Goal: Task Accomplishment & Management: Use online tool/utility

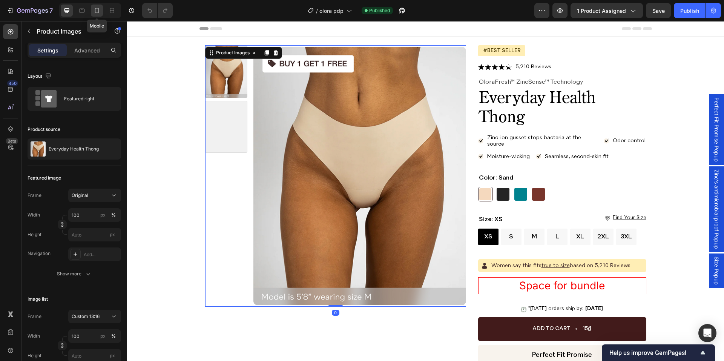
click at [94, 16] on div at bounding box center [97, 11] width 12 height 12
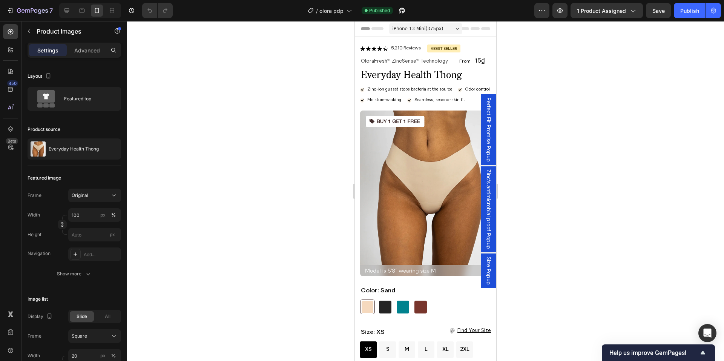
click at [68, 17] on div at bounding box center [90, 10] width 62 height 15
click at [63, 9] on icon at bounding box center [67, 11] width 8 height 8
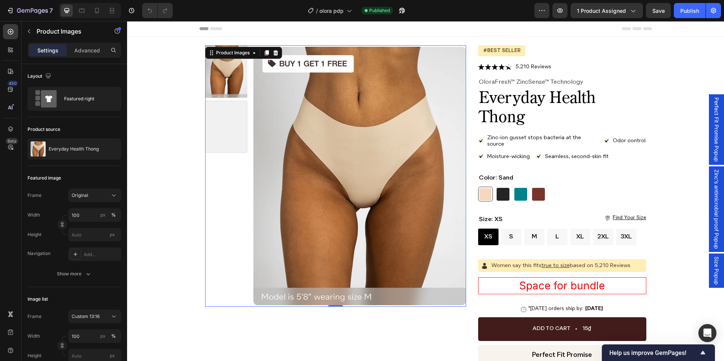
click at [712, 267] on span "Size Popup" at bounding box center [716, 270] width 8 height 28
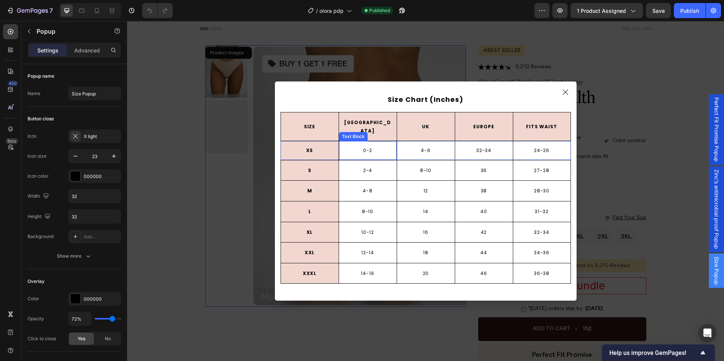
click at [371, 148] on p "0-2" at bounding box center [368, 150] width 56 height 8
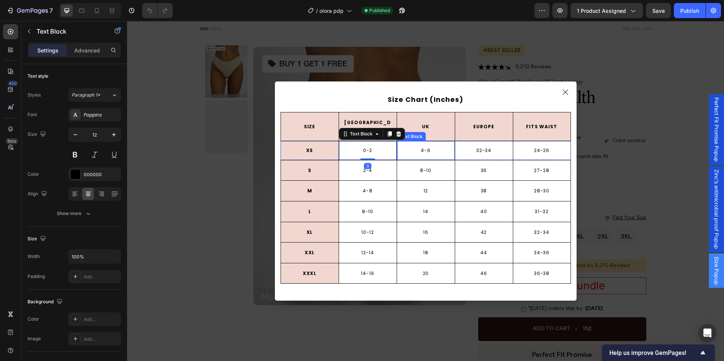
click at [423, 148] on p "4-6" at bounding box center [426, 150] width 56 height 8
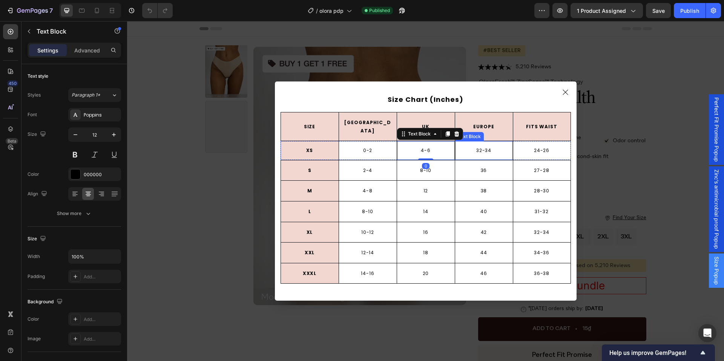
click at [457, 148] on p "32-34" at bounding box center [484, 150] width 56 height 8
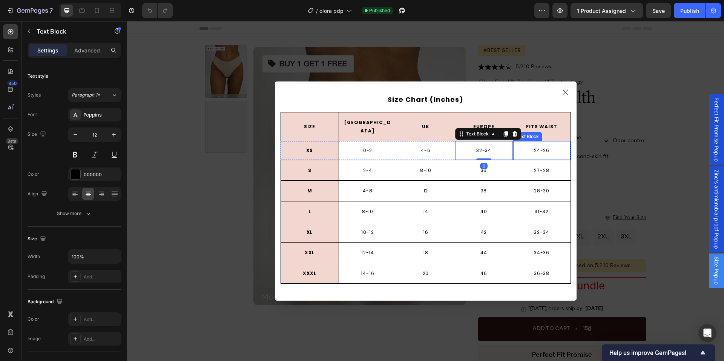
click at [523, 146] on p "24-26" at bounding box center [542, 150] width 56 height 8
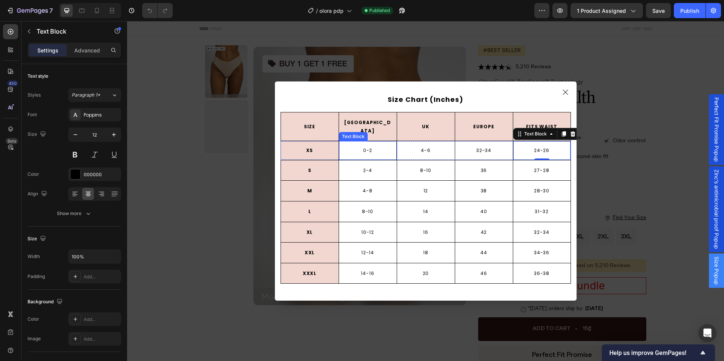
click at [379, 151] on div "0-2" at bounding box center [368, 150] width 58 height 10
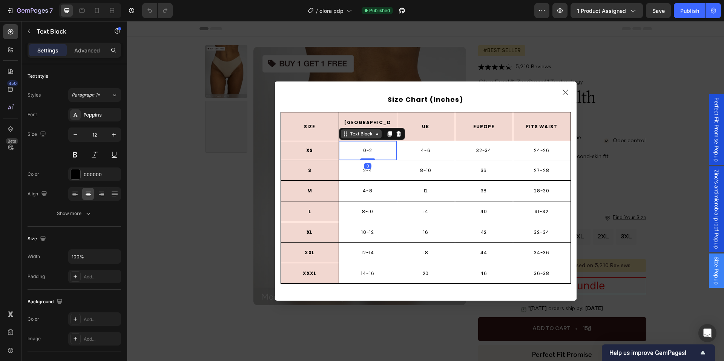
click at [366, 132] on div "Text Block" at bounding box center [361, 133] width 26 height 7
click at [318, 147] on p "XS" at bounding box center [310, 150] width 52 height 8
click at [340, 146] on p "0-2" at bounding box center [368, 150] width 56 height 8
click at [83, 53] on p "Advanced" at bounding box center [87, 50] width 26 height 8
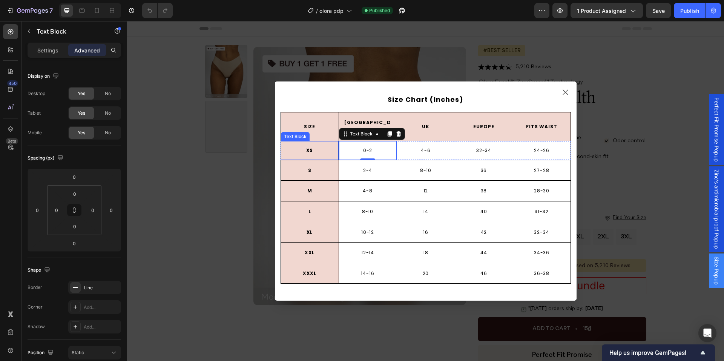
click at [321, 149] on p "XS" at bounding box center [310, 150] width 52 height 8
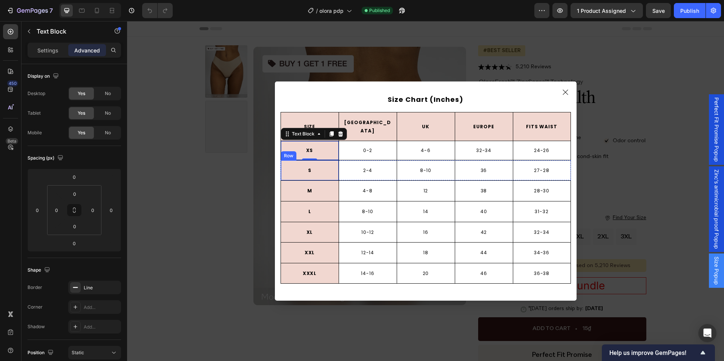
click at [282, 160] on div "S Text Block Row" at bounding box center [309, 170] width 58 height 20
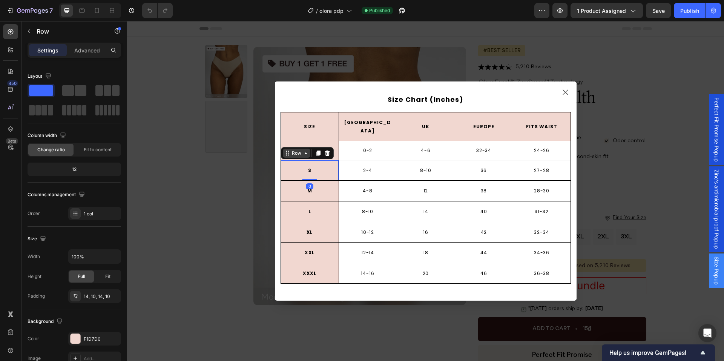
click at [295, 149] on div "Row" at bounding box center [297, 153] width 28 height 9
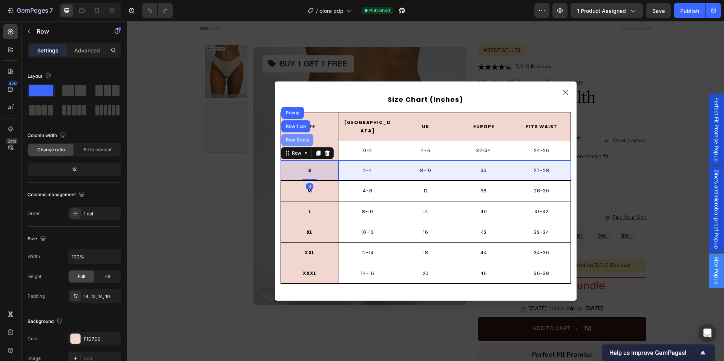
click at [291, 138] on div "Row 5 cols" at bounding box center [297, 140] width 26 height 5
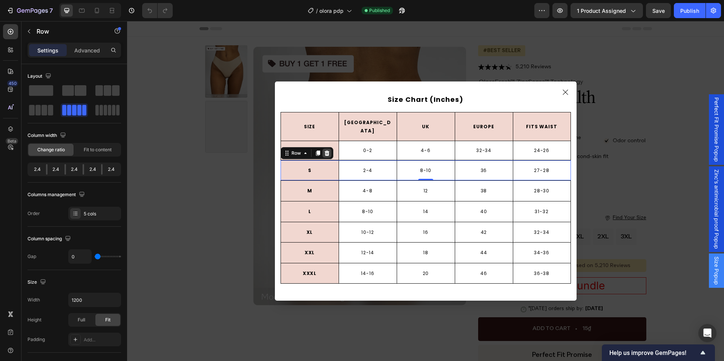
click at [327, 149] on div "Dialog body" at bounding box center [326, 153] width 9 height 9
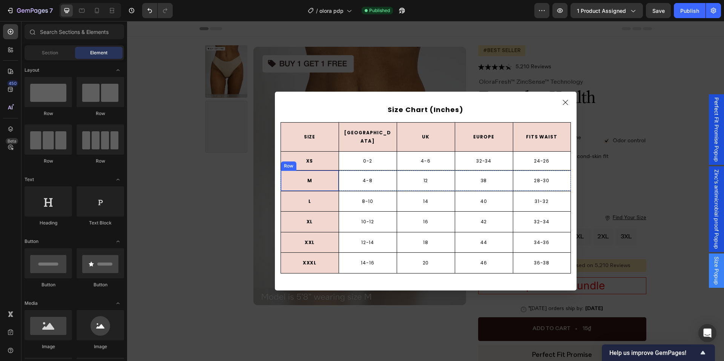
click at [291, 170] on div "m Text Block Row" at bounding box center [309, 180] width 58 height 20
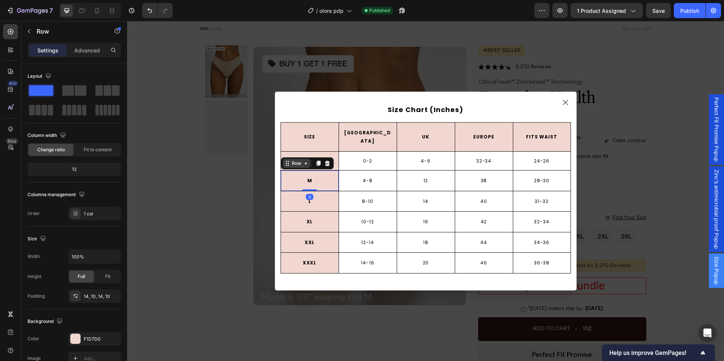
click at [297, 161] on div "Row" at bounding box center [296, 163] width 12 height 7
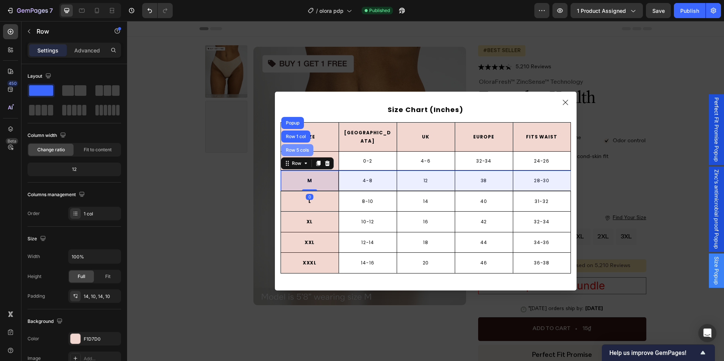
click at [295, 150] on div "Row 5 cols" at bounding box center [297, 150] width 32 height 12
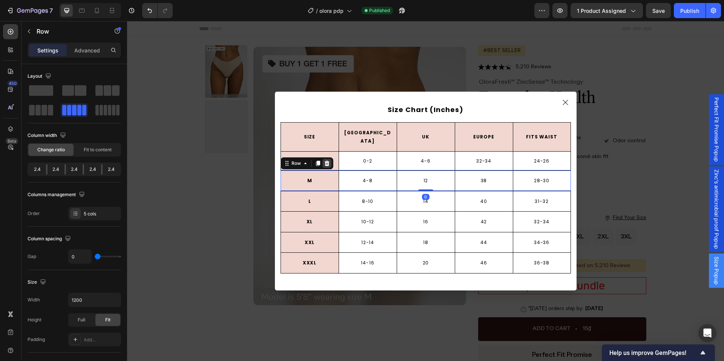
click at [324, 161] on icon "Dialog body" at bounding box center [326, 163] width 5 height 5
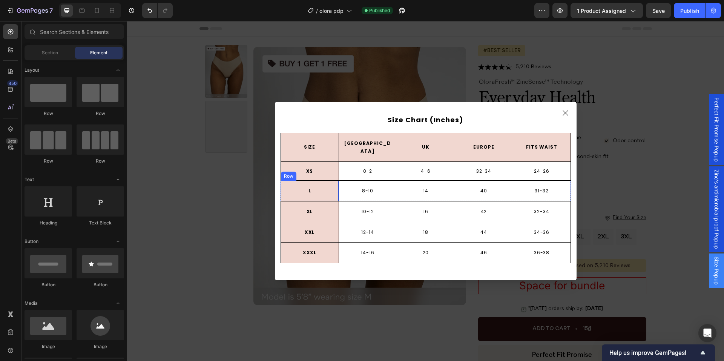
click at [292, 192] on div "l Text Block Row" at bounding box center [309, 191] width 58 height 20
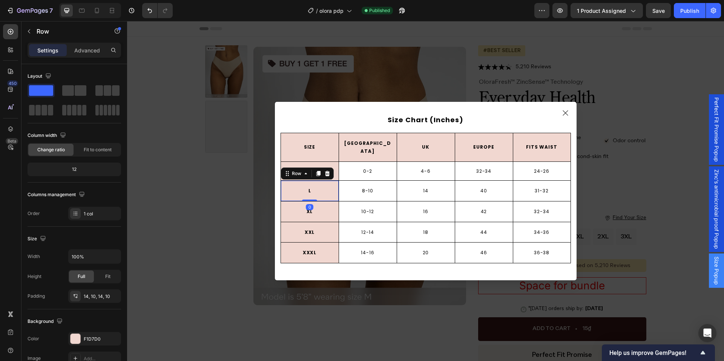
click at [296, 175] on div "Row" at bounding box center [307, 173] width 53 height 12
click at [296, 172] on div "Row" at bounding box center [296, 173] width 12 height 7
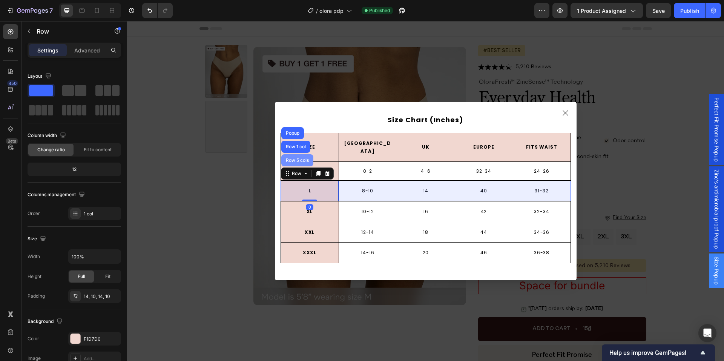
click at [296, 163] on div "Row 5 cols" at bounding box center [297, 160] width 32 height 12
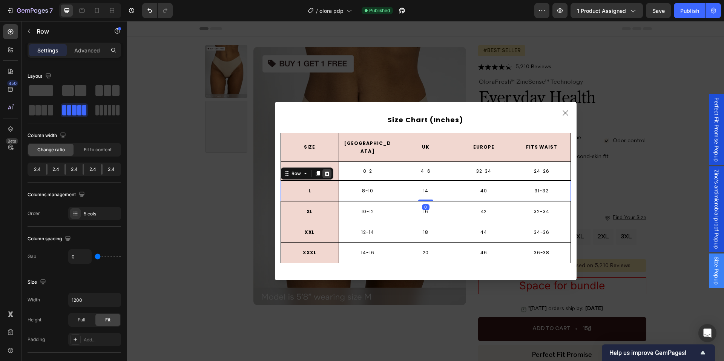
click at [324, 171] on icon "Dialog body" at bounding box center [326, 173] width 5 height 5
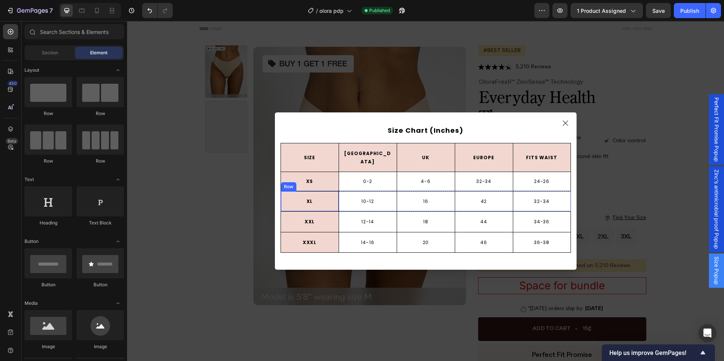
click at [301, 191] on div "xl Text Block Row" at bounding box center [309, 201] width 58 height 20
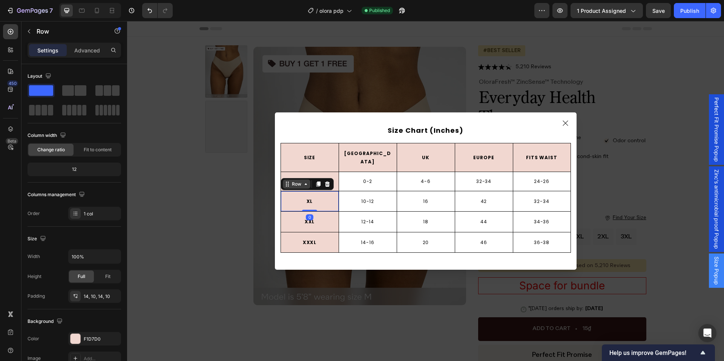
click at [299, 182] on div "Row" at bounding box center [296, 184] width 12 height 7
click at [298, 179] on div "Row" at bounding box center [297, 183] width 28 height 9
click at [294, 179] on div "Row" at bounding box center [297, 183] width 28 height 9
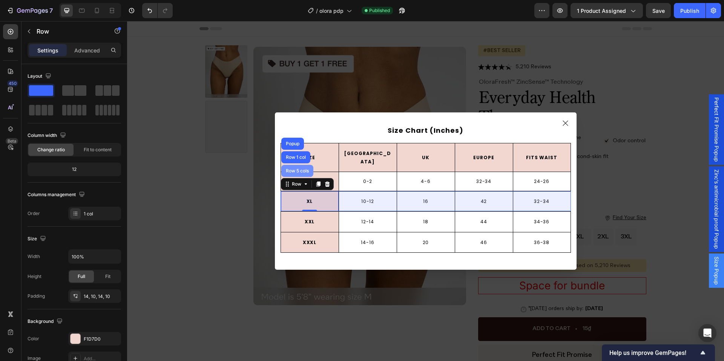
click at [294, 168] on div "Row 5 cols" at bounding box center [297, 170] width 26 height 5
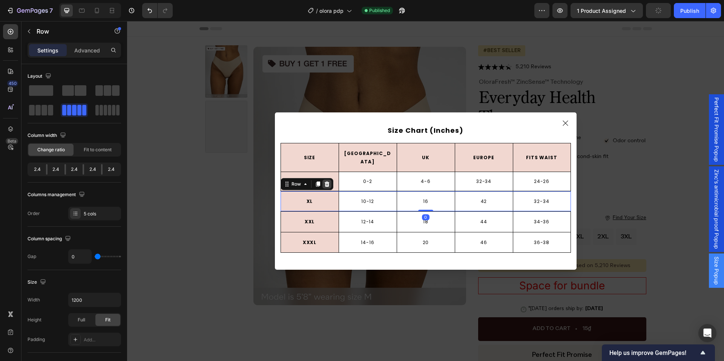
click at [325, 181] on icon "Dialog body" at bounding box center [327, 184] width 6 height 6
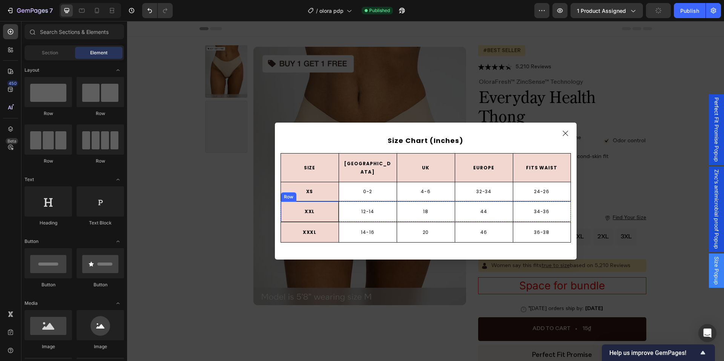
click at [322, 202] on div "xxl Text Block Row" at bounding box center [309, 211] width 58 height 20
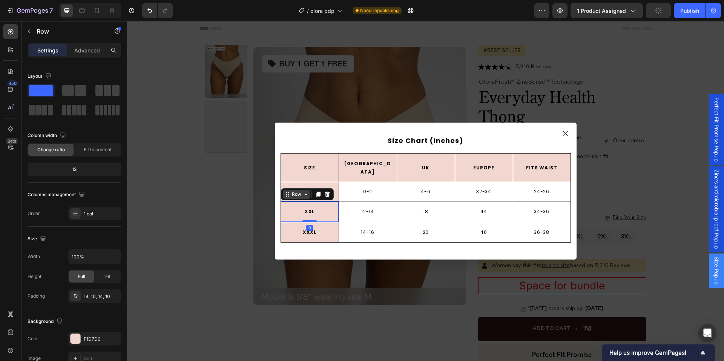
click at [285, 191] on icon "Dialog body" at bounding box center [287, 194] width 6 height 6
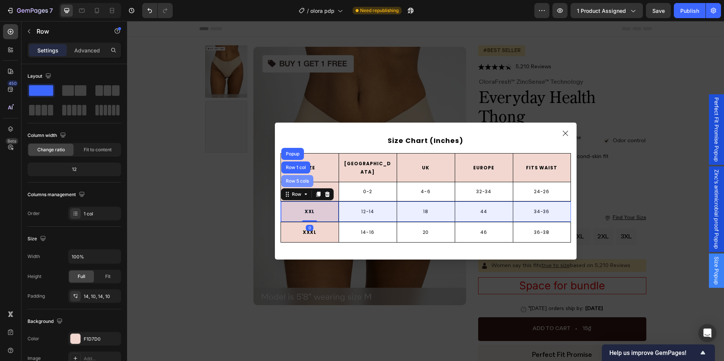
click at [284, 179] on div "Row 5 cols" at bounding box center [297, 181] width 26 height 5
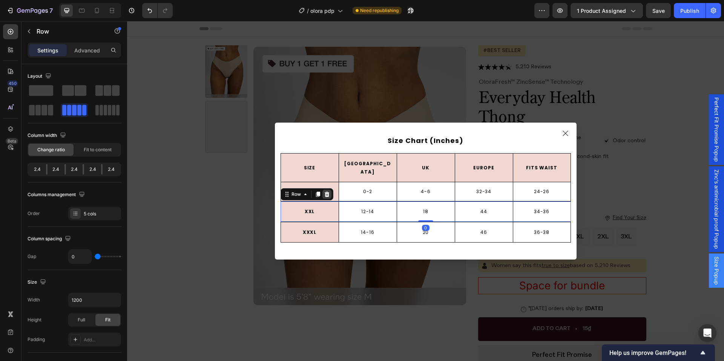
click at [324, 191] on icon "Dialog body" at bounding box center [326, 193] width 5 height 5
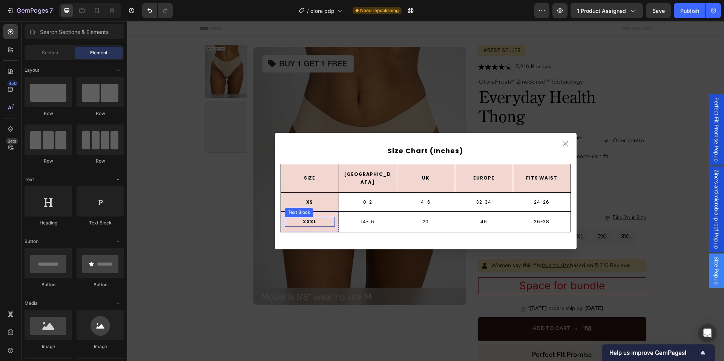
click at [287, 217] on p "xxxl" at bounding box center [309, 221] width 49 height 8
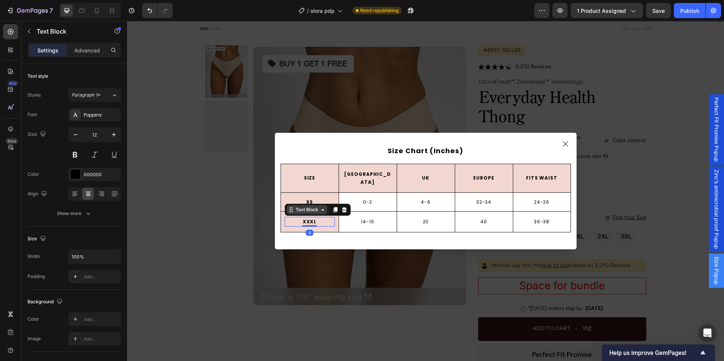
click at [302, 207] on div "Text Block" at bounding box center [307, 209] width 26 height 7
click at [302, 194] on div "Row 1 col" at bounding box center [299, 196] width 23 height 5
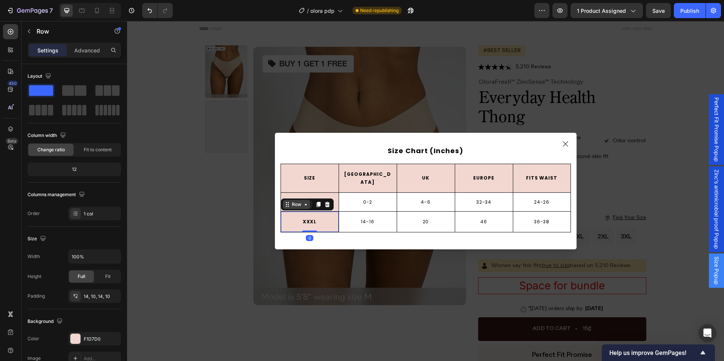
click at [303, 201] on icon "Dialog body" at bounding box center [306, 204] width 6 height 6
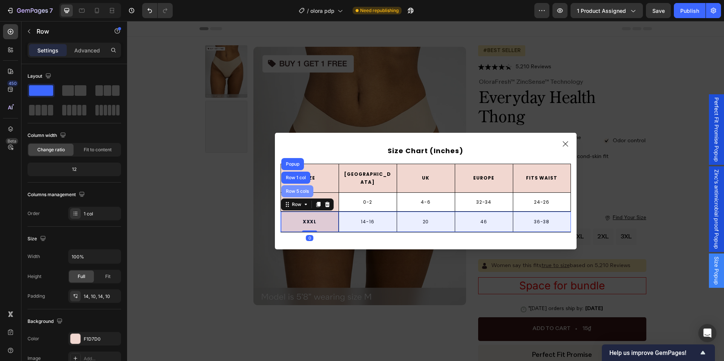
click at [297, 193] on div "Row 5 cols" at bounding box center [297, 191] width 32 height 12
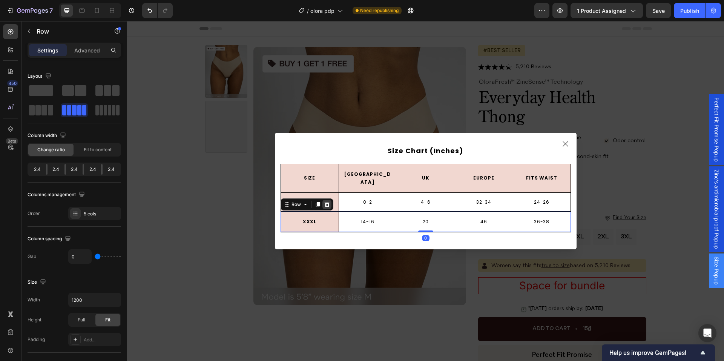
click at [326, 202] on icon "Dialog body" at bounding box center [327, 204] width 6 height 6
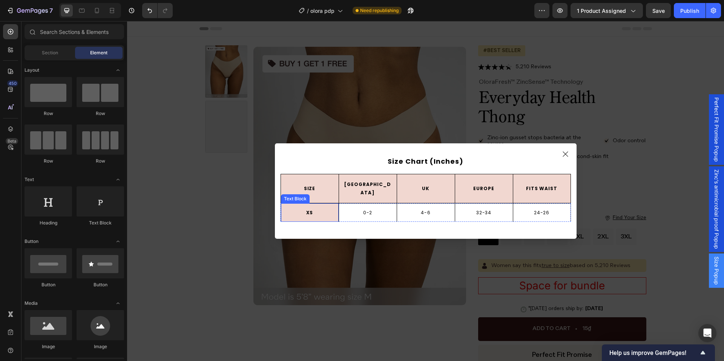
click at [334, 204] on div "XS" at bounding box center [310, 212] width 58 height 19
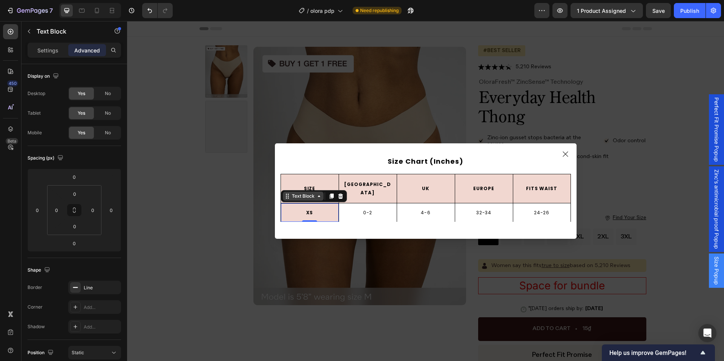
click at [302, 193] on div "Text Block" at bounding box center [303, 196] width 26 height 7
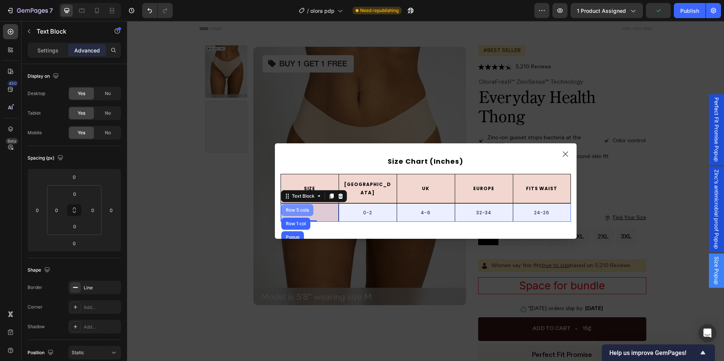
click at [297, 204] on div "Row 5 cols" at bounding box center [297, 210] width 32 height 12
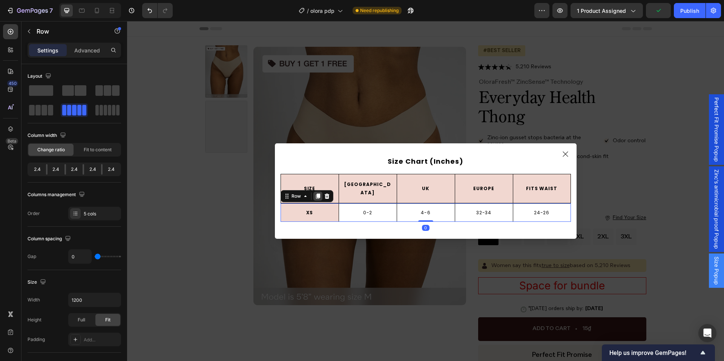
click at [315, 193] on icon "Dialog body" at bounding box center [317, 195] width 4 height 5
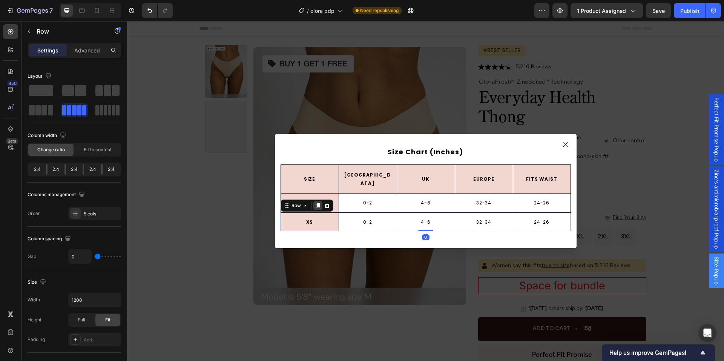
click at [317, 203] on icon "Dialog body" at bounding box center [317, 205] width 4 height 5
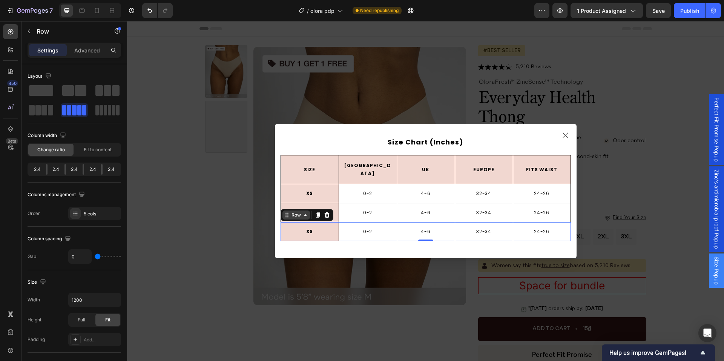
click at [293, 211] on div "Row" at bounding box center [296, 214] width 12 height 7
click at [294, 211] on div "Row" at bounding box center [296, 214] width 12 height 7
click at [315, 212] on icon "Dialog body" at bounding box center [318, 215] width 6 height 6
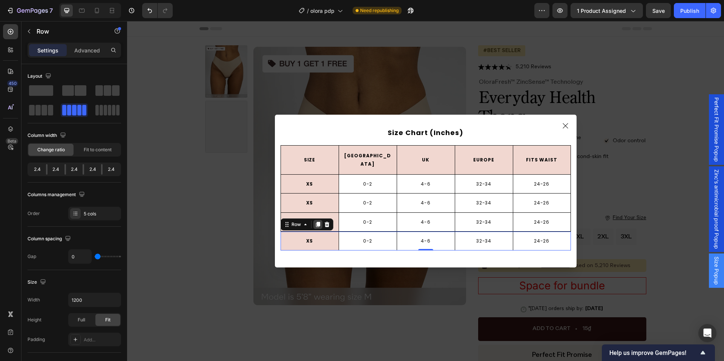
click at [315, 221] on icon "Dialog body" at bounding box center [318, 224] width 6 height 6
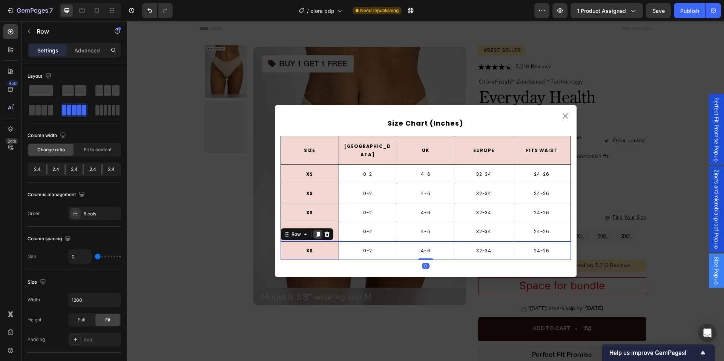
click at [313, 230] on div "Dialog body" at bounding box center [317, 234] width 9 height 9
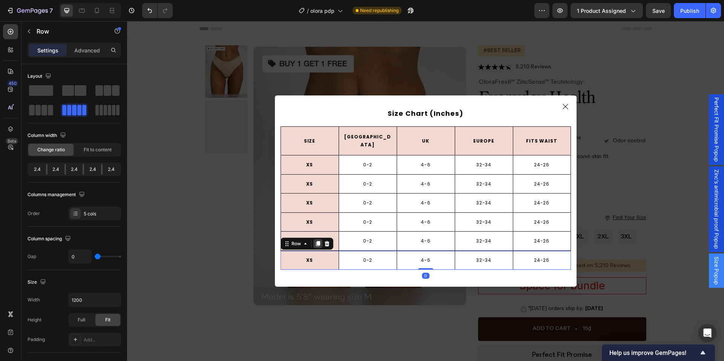
click at [316, 242] on icon "Dialog body" at bounding box center [318, 243] width 6 height 6
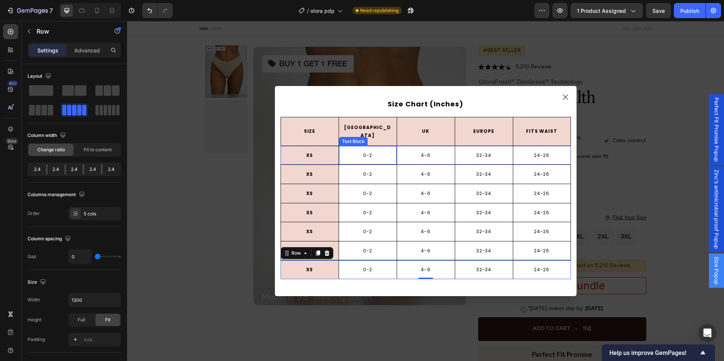
click at [347, 151] on p "0-2" at bounding box center [368, 155] width 56 height 8
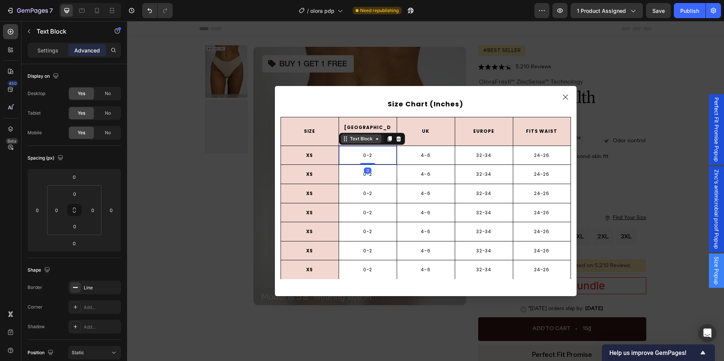
click at [357, 136] on div "Text Block" at bounding box center [361, 138] width 26 height 7
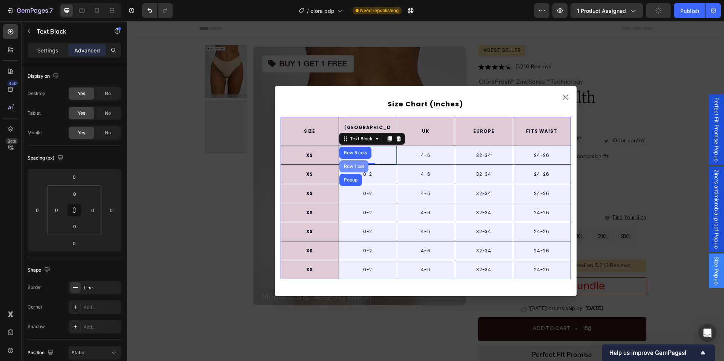
click at [351, 160] on div "Row 1 col" at bounding box center [353, 166] width 29 height 12
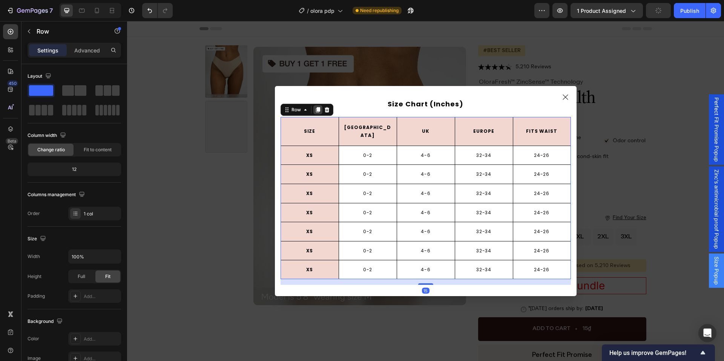
click at [315, 112] on icon "Dialog body" at bounding box center [317, 109] width 4 height 5
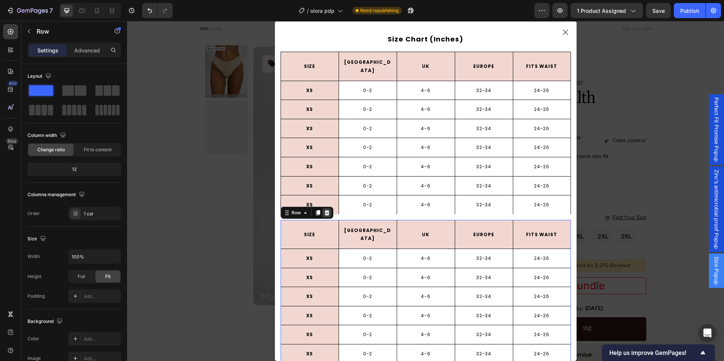
click at [324, 210] on icon "Dialog body" at bounding box center [326, 212] width 5 height 5
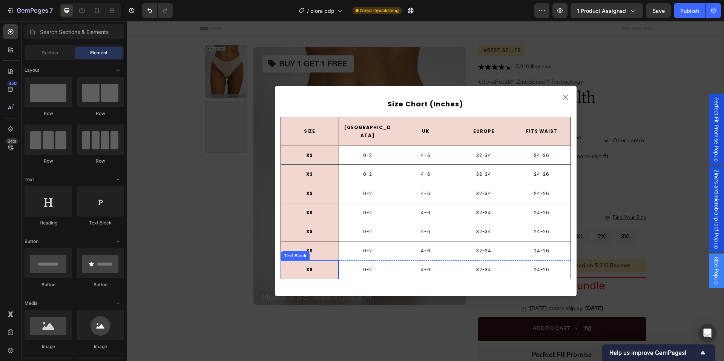
click at [324, 268] on p "XS" at bounding box center [310, 269] width 52 height 8
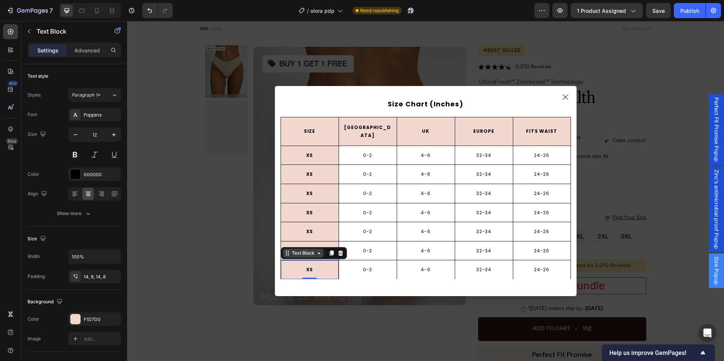
click at [294, 250] on div "Text Block" at bounding box center [303, 253] width 26 height 7
click at [284, 265] on p "XS" at bounding box center [310, 269] width 52 height 8
click at [388, 247] on p "0-2" at bounding box center [368, 251] width 56 height 8
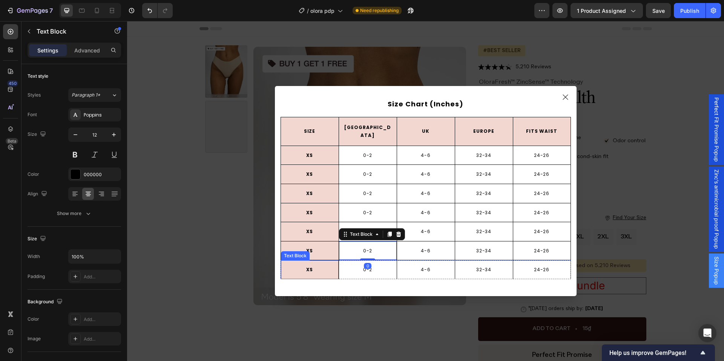
click at [323, 260] on div "XS" at bounding box center [310, 269] width 58 height 19
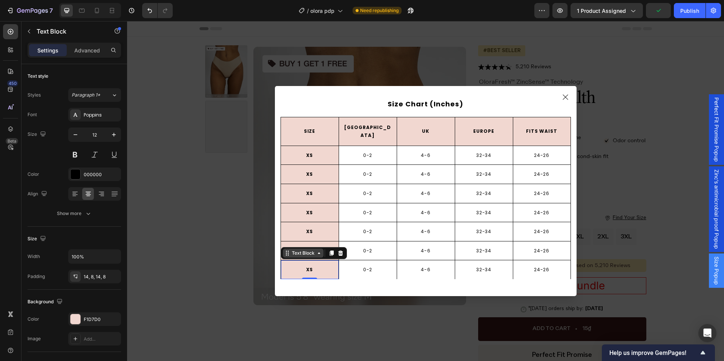
click at [296, 252] on div "Text Block" at bounding box center [303, 253] width 26 height 7
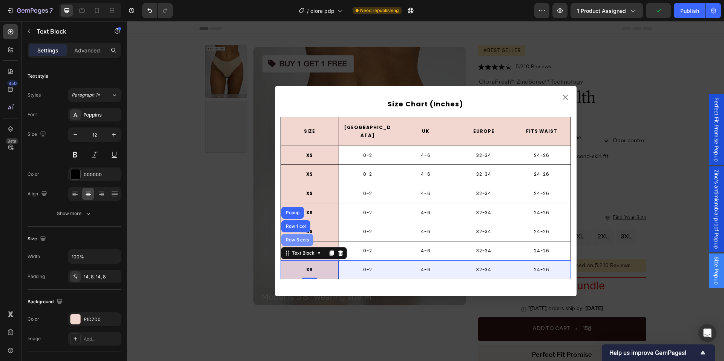
click at [300, 239] on div "Row 5 cols" at bounding box center [297, 240] width 32 height 12
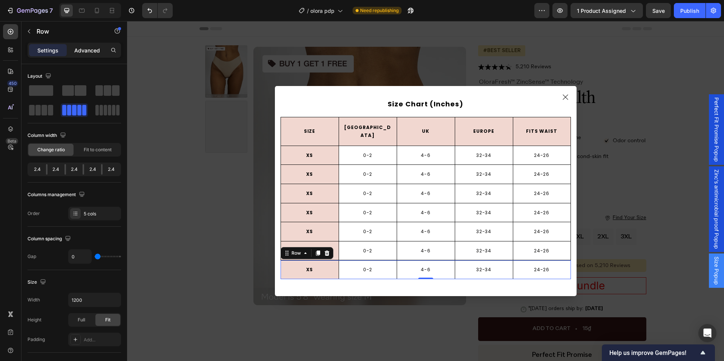
click at [97, 52] on p "Advanced" at bounding box center [87, 50] width 26 height 8
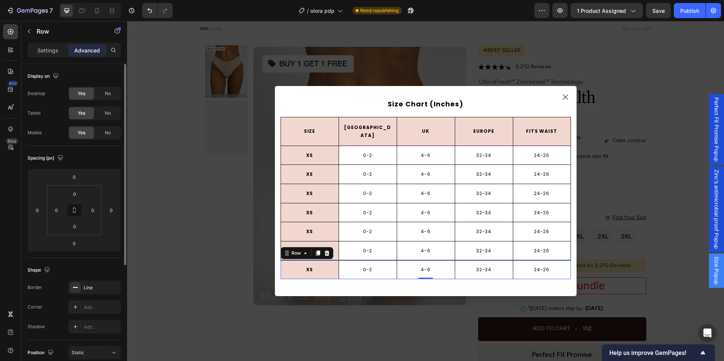
scroll to position [38, 0]
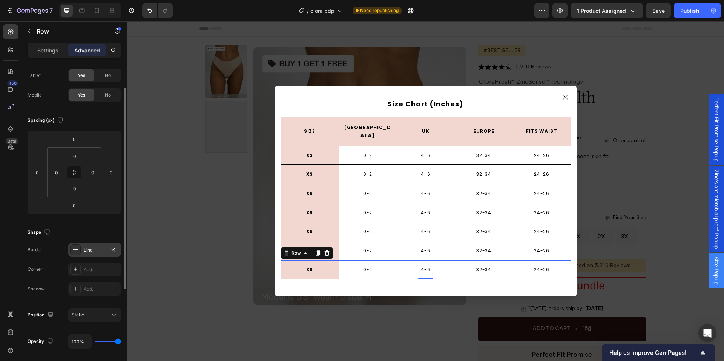
click at [79, 244] on div at bounding box center [75, 249] width 11 height 11
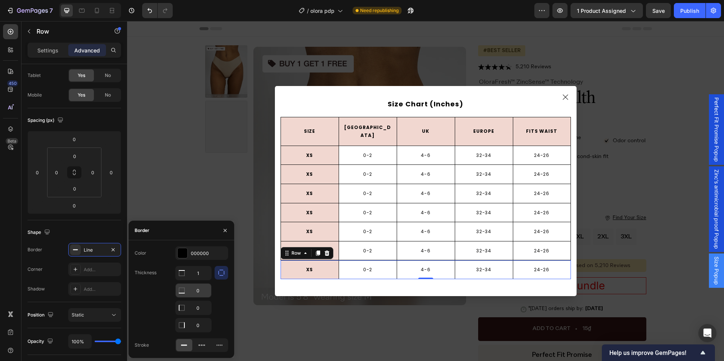
click at [195, 288] on input "0" at bounding box center [193, 290] width 35 height 14
type input "1"
click at [228, 228] on button "button" at bounding box center [225, 230] width 12 height 12
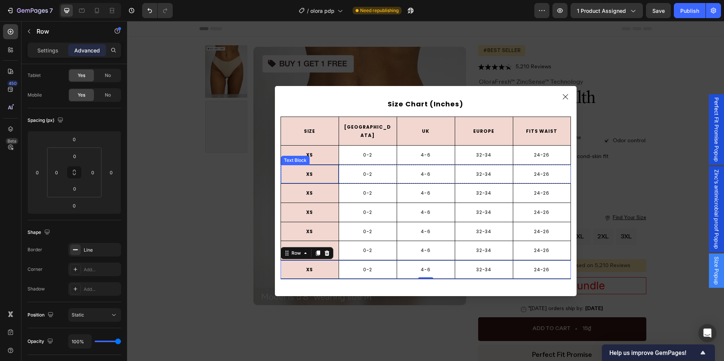
click at [306, 165] on div "XS" at bounding box center [310, 174] width 58 height 19
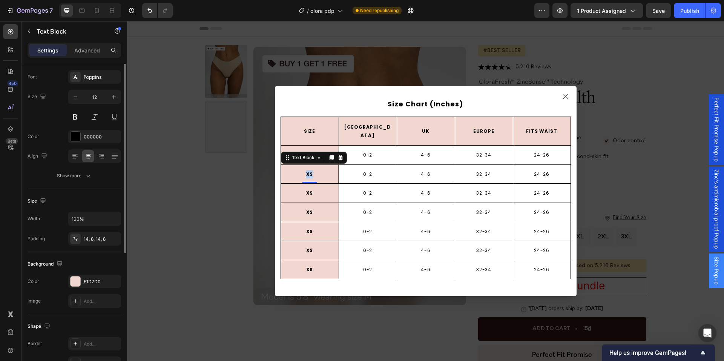
scroll to position [0, 0]
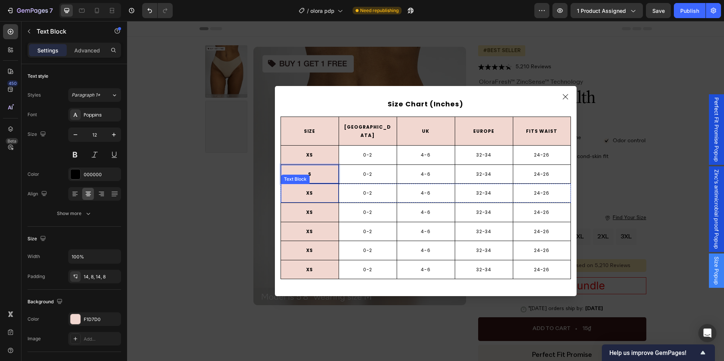
click at [308, 189] on p "XS" at bounding box center [310, 193] width 52 height 8
click at [306, 209] on p "XS" at bounding box center [310, 212] width 52 height 8
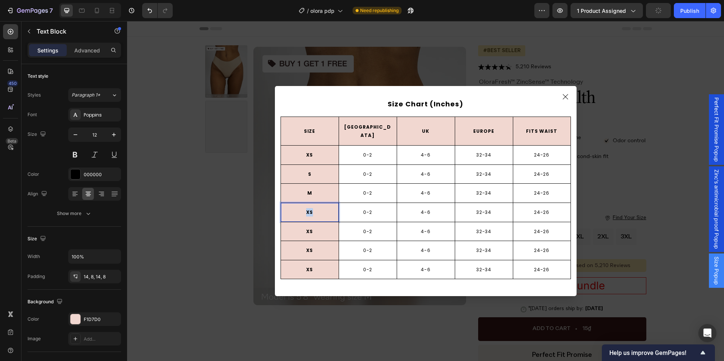
click at [306, 209] on p "XS" at bounding box center [310, 212] width 52 height 8
click at [308, 228] on p "XS" at bounding box center [310, 231] width 52 height 8
click at [308, 249] on p "XS" at bounding box center [310, 250] width 52 height 8
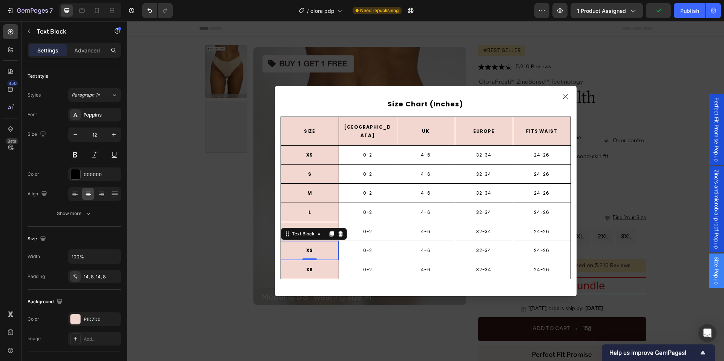
click at [308, 249] on p "XS" at bounding box center [310, 250] width 52 height 8
click at [305, 268] on p "XS" at bounding box center [310, 269] width 52 height 8
click at [366, 173] on p "0-2" at bounding box center [368, 174] width 56 height 8
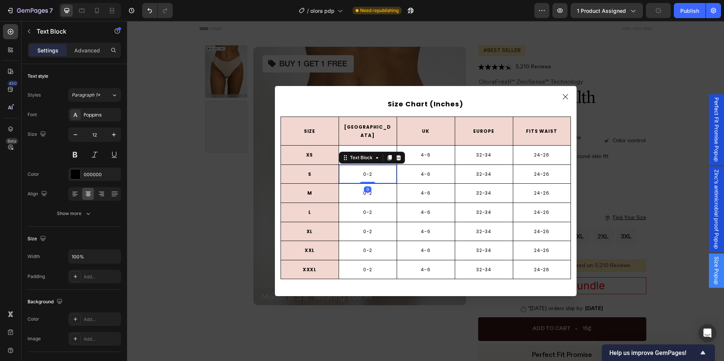
click at [366, 173] on p "0-2" at bounding box center [368, 174] width 56 height 8
click at [417, 165] on div "4-6 Text Block" at bounding box center [426, 174] width 58 height 19
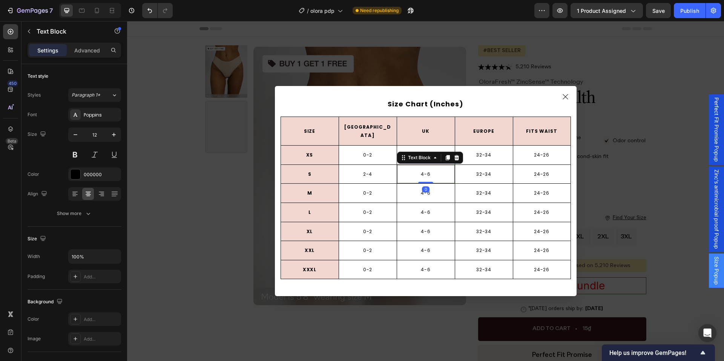
click at [417, 165] on div "4-6 Text Block 0" at bounding box center [426, 174] width 58 height 19
click at [416, 170] on p "4-6" at bounding box center [426, 174] width 56 height 8
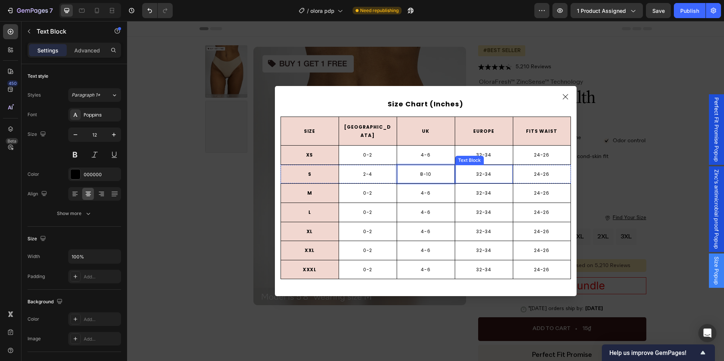
click at [485, 173] on p "32-34" at bounding box center [484, 174] width 56 height 8
click at [531, 175] on div "24-26 Text Block" at bounding box center [542, 174] width 58 height 19
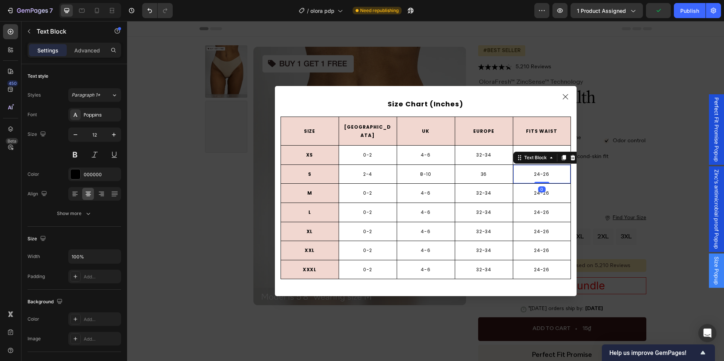
click at [531, 175] on div "24-26 Text Block 0" at bounding box center [542, 174] width 58 height 19
click at [544, 170] on p "24-26" at bounding box center [542, 174] width 56 height 8
click at [357, 189] on p "0-2" at bounding box center [368, 193] width 56 height 8
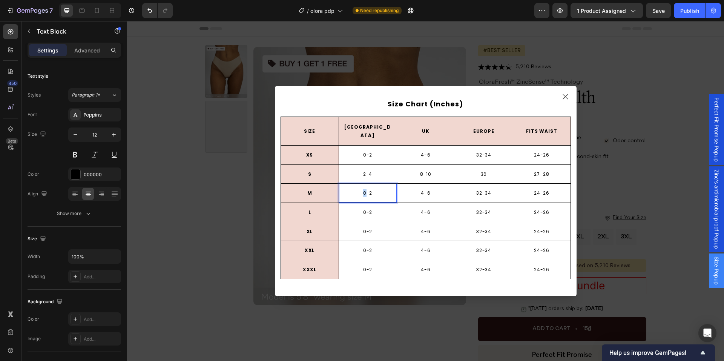
click at [357, 189] on p "0-2" at bounding box center [368, 193] width 56 height 8
click at [421, 189] on p "4-6" at bounding box center [426, 193] width 56 height 8
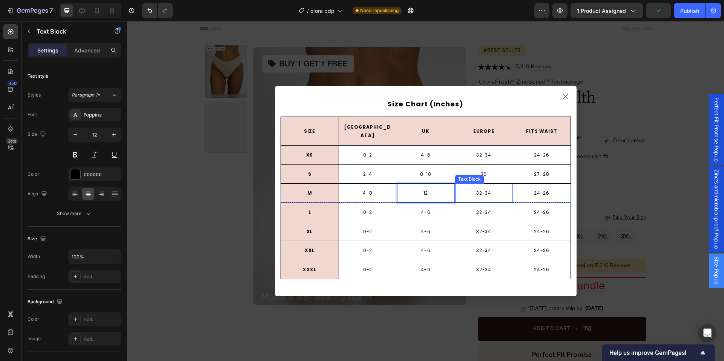
click at [477, 189] on p "32-34" at bounding box center [484, 193] width 56 height 8
click at [538, 190] on p "24-26" at bounding box center [542, 193] width 56 height 8
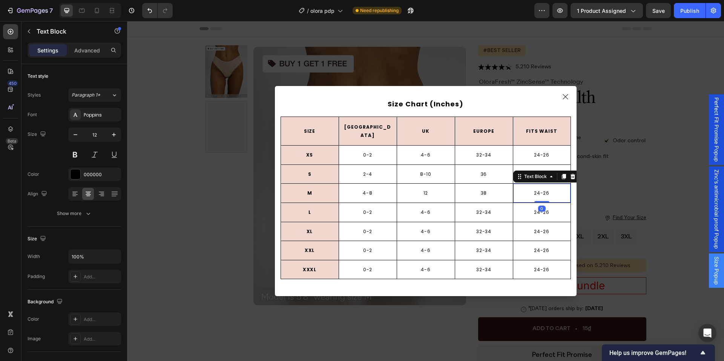
click at [538, 190] on p "24-26" at bounding box center [542, 193] width 56 height 8
click at [365, 214] on div "0-2 Text Block" at bounding box center [367, 212] width 58 height 19
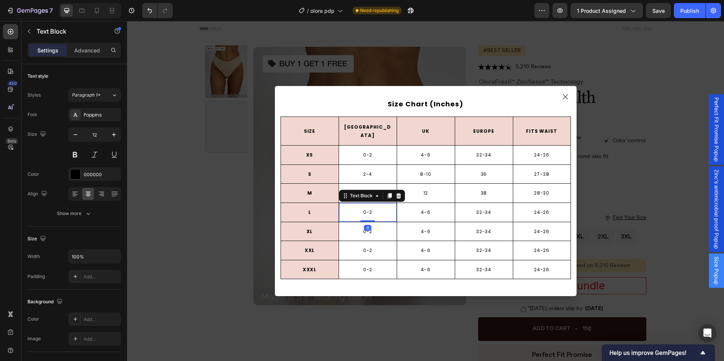
click at [365, 214] on div "0-2 Text Block 0" at bounding box center [367, 212] width 58 height 19
click at [365, 208] on p "0-2" at bounding box center [368, 212] width 56 height 8
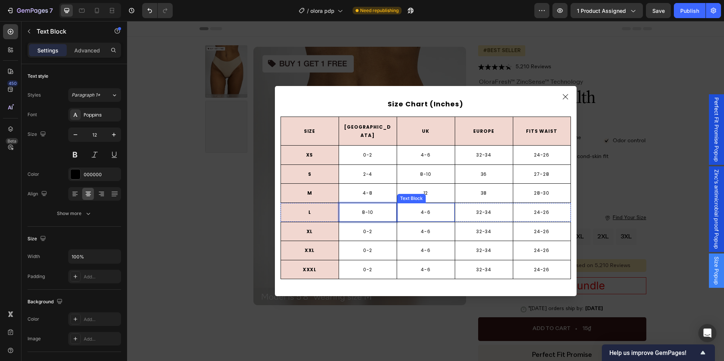
click at [418, 208] on p "4-6" at bounding box center [426, 212] width 56 height 8
click at [479, 208] on p "32-34" at bounding box center [484, 212] width 56 height 8
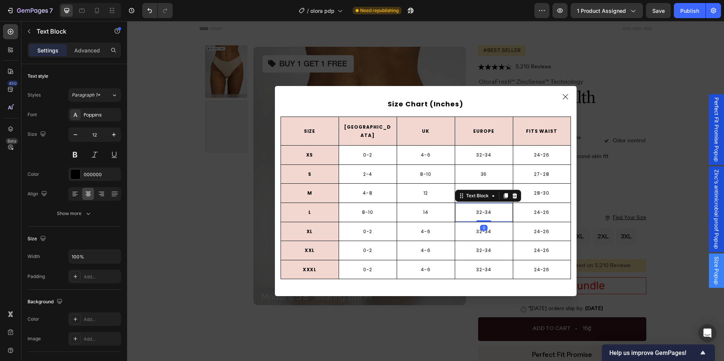
click at [479, 208] on p "32-34" at bounding box center [484, 212] width 56 height 8
click at [533, 213] on div "24-26 Text Block" at bounding box center [542, 212] width 58 height 19
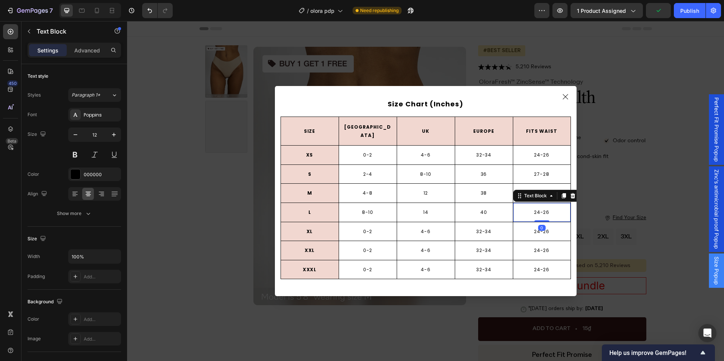
click at [533, 213] on div "24-26 Text Block 0" at bounding box center [542, 212] width 58 height 19
click at [533, 208] on p "24-26" at bounding box center [542, 212] width 56 height 8
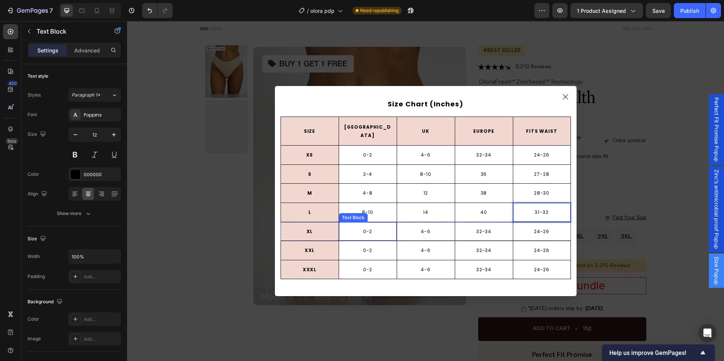
click at [361, 227] on p "0-2" at bounding box center [368, 231] width 56 height 8
click at [420, 230] on p "4-6" at bounding box center [426, 231] width 56 height 8
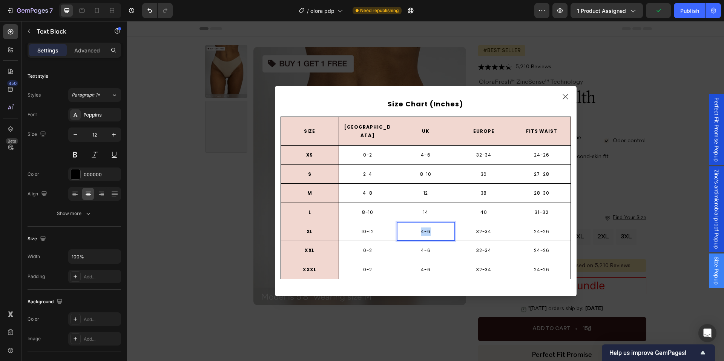
click at [420, 230] on p "4-6" at bounding box center [426, 231] width 56 height 8
click at [477, 227] on p "32-34" at bounding box center [484, 231] width 56 height 8
click at [537, 227] on p "24-26" at bounding box center [542, 231] width 56 height 8
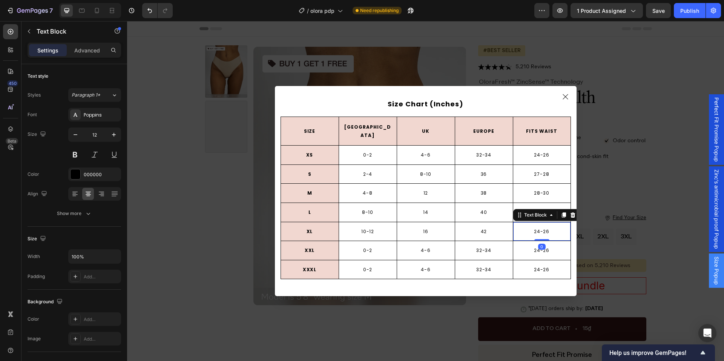
click at [537, 227] on p "24-26" at bounding box center [542, 231] width 56 height 8
click at [357, 245] on div "0-2" at bounding box center [368, 250] width 58 height 10
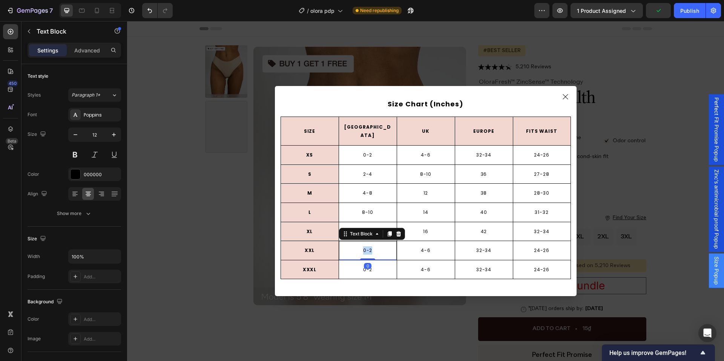
click at [357, 245] on div "0-2" at bounding box center [368, 250] width 58 height 10
click at [420, 246] on p "4-6" at bounding box center [426, 250] width 56 height 8
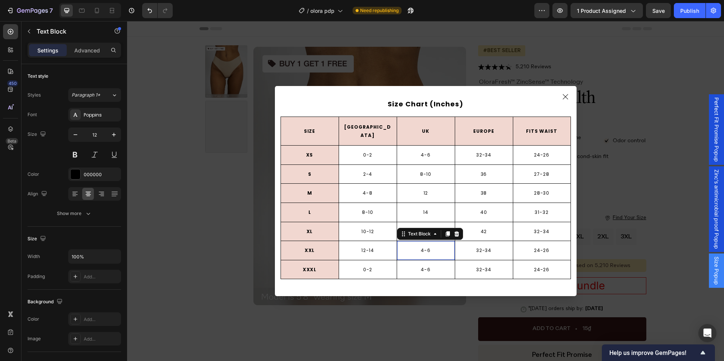
click at [420, 246] on p "4-6" at bounding box center [426, 250] width 56 height 8
click at [478, 250] on p "32-34" at bounding box center [484, 250] width 56 height 8
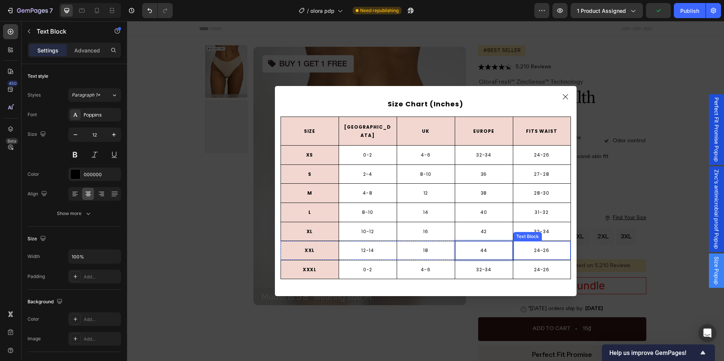
click at [527, 246] on p "24-26" at bounding box center [542, 250] width 56 height 8
